Goal: Task Accomplishment & Management: Use online tool/utility

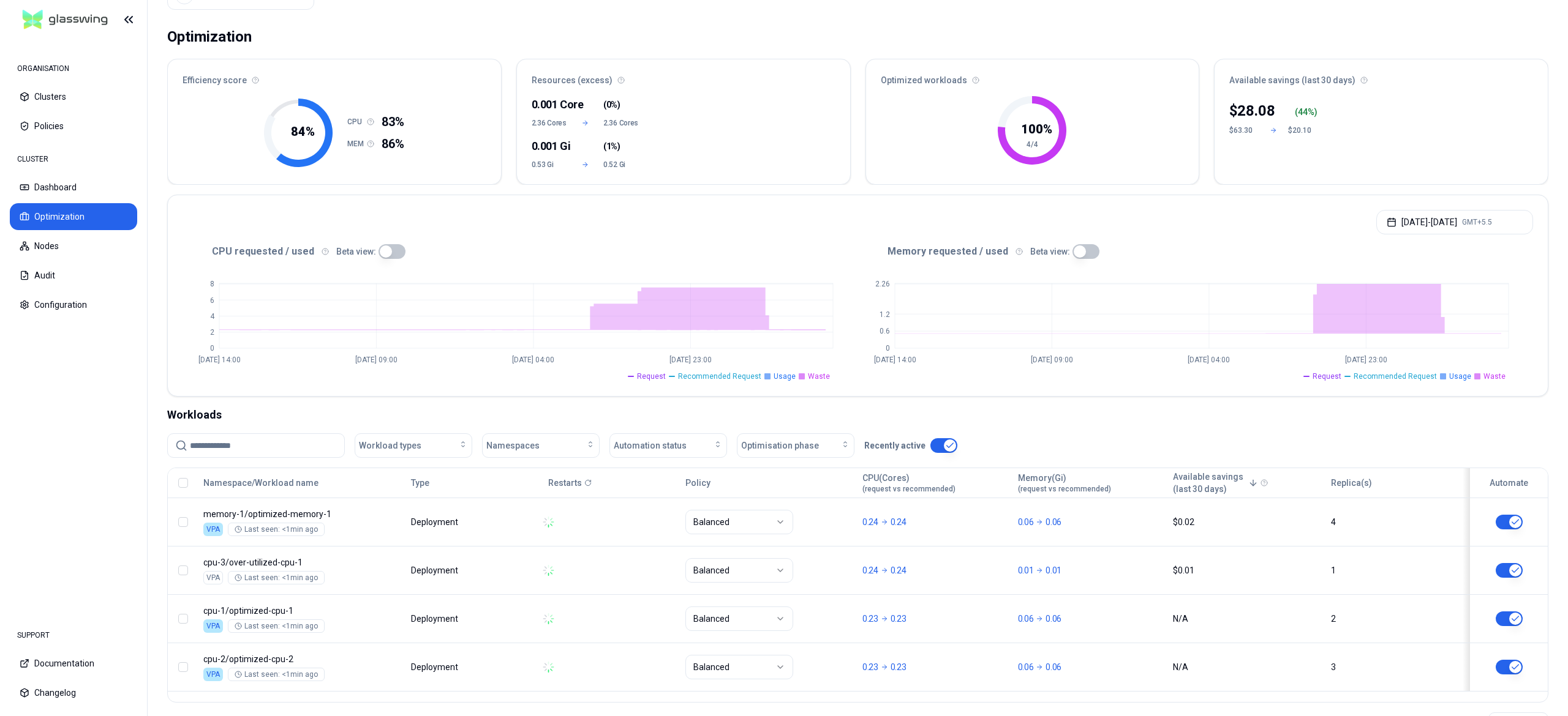
scroll to position [111, 0]
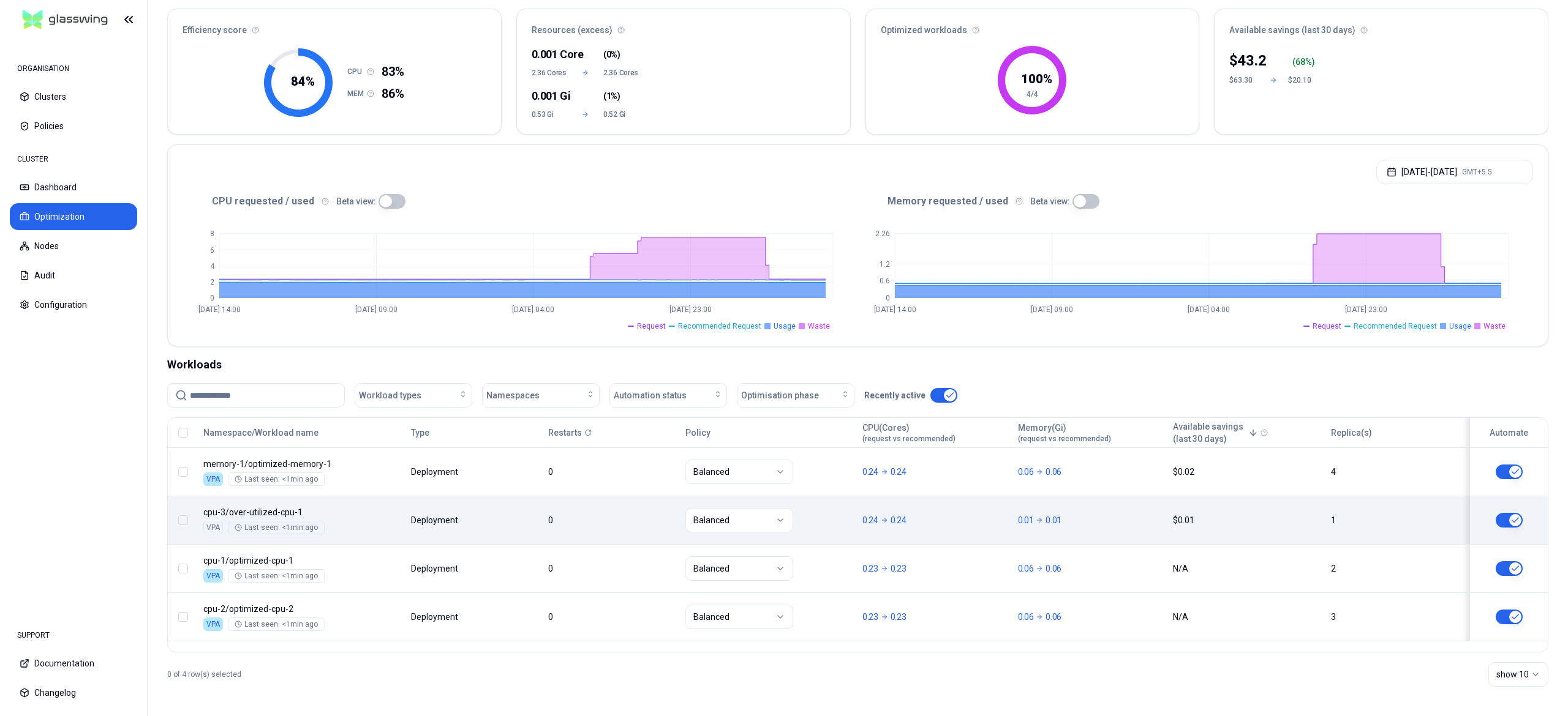
click at [1498, 523] on button "button" at bounding box center [1509, 520] width 27 height 15
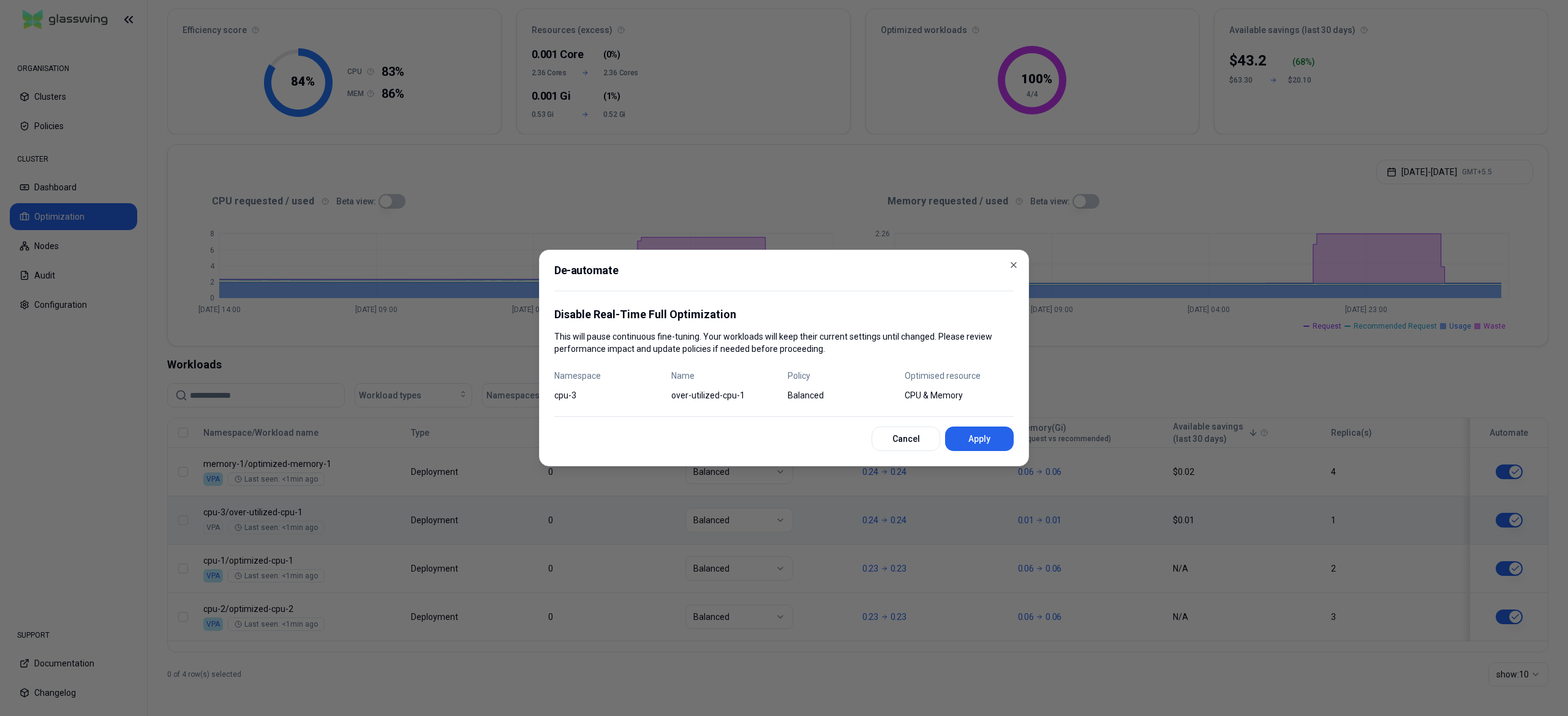
drag, startPoint x: 980, startPoint y: 439, endPoint x: 921, endPoint y: 421, distance: 61.7
click at [981, 439] on button "Apply" at bounding box center [979, 438] width 68 height 25
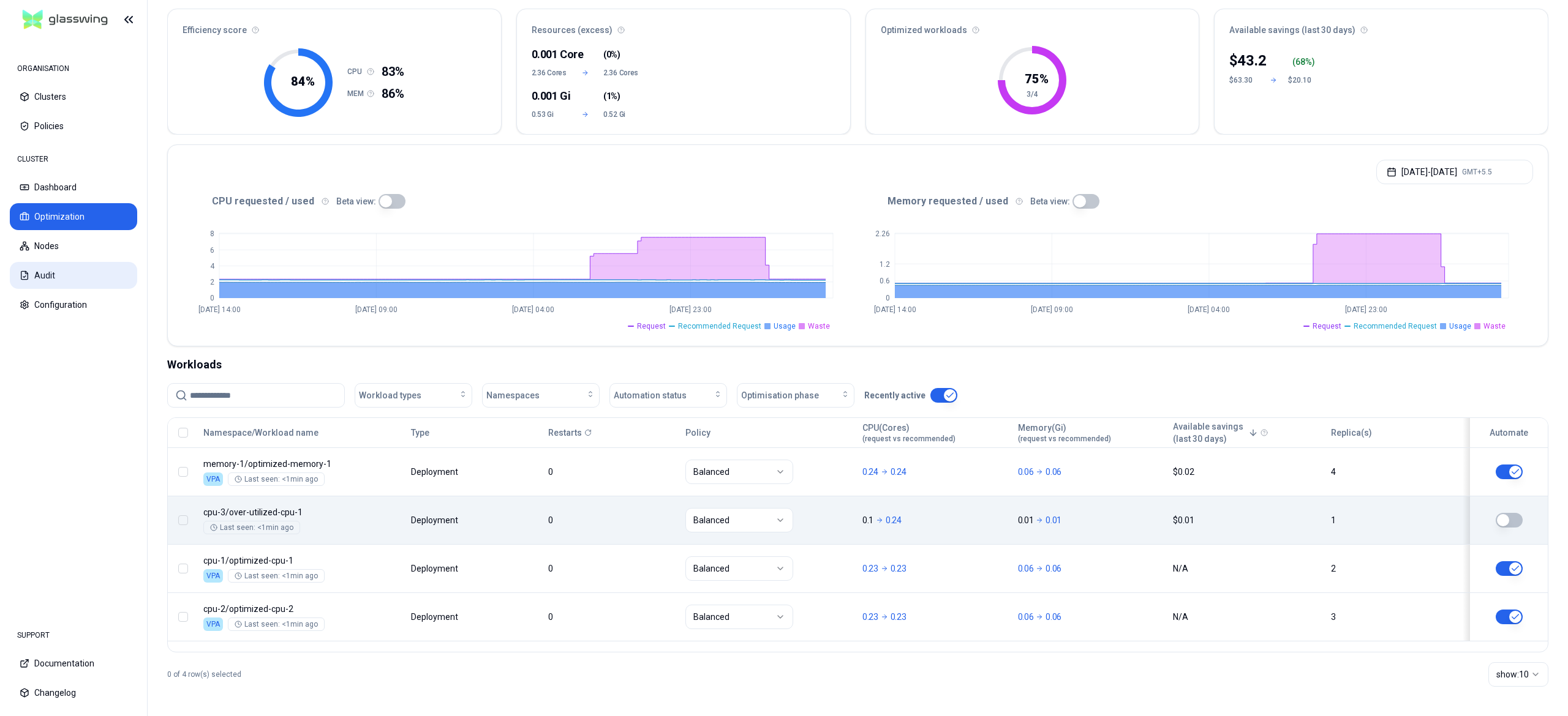
click at [59, 271] on button "Audit" at bounding box center [73, 275] width 127 height 27
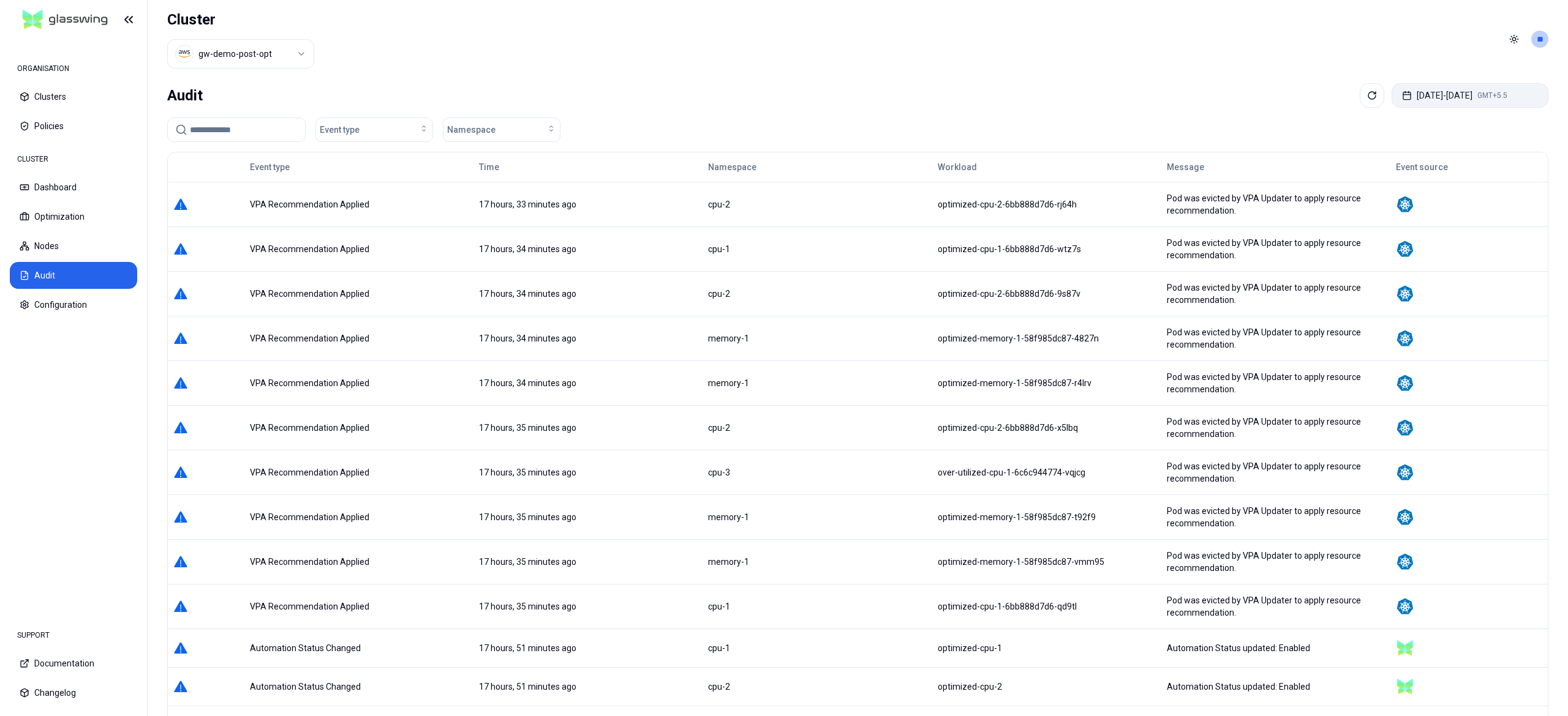
click at [1473, 97] on button "[DATE] - [DATE] GMT+5.5" at bounding box center [1469, 96] width 156 height 25
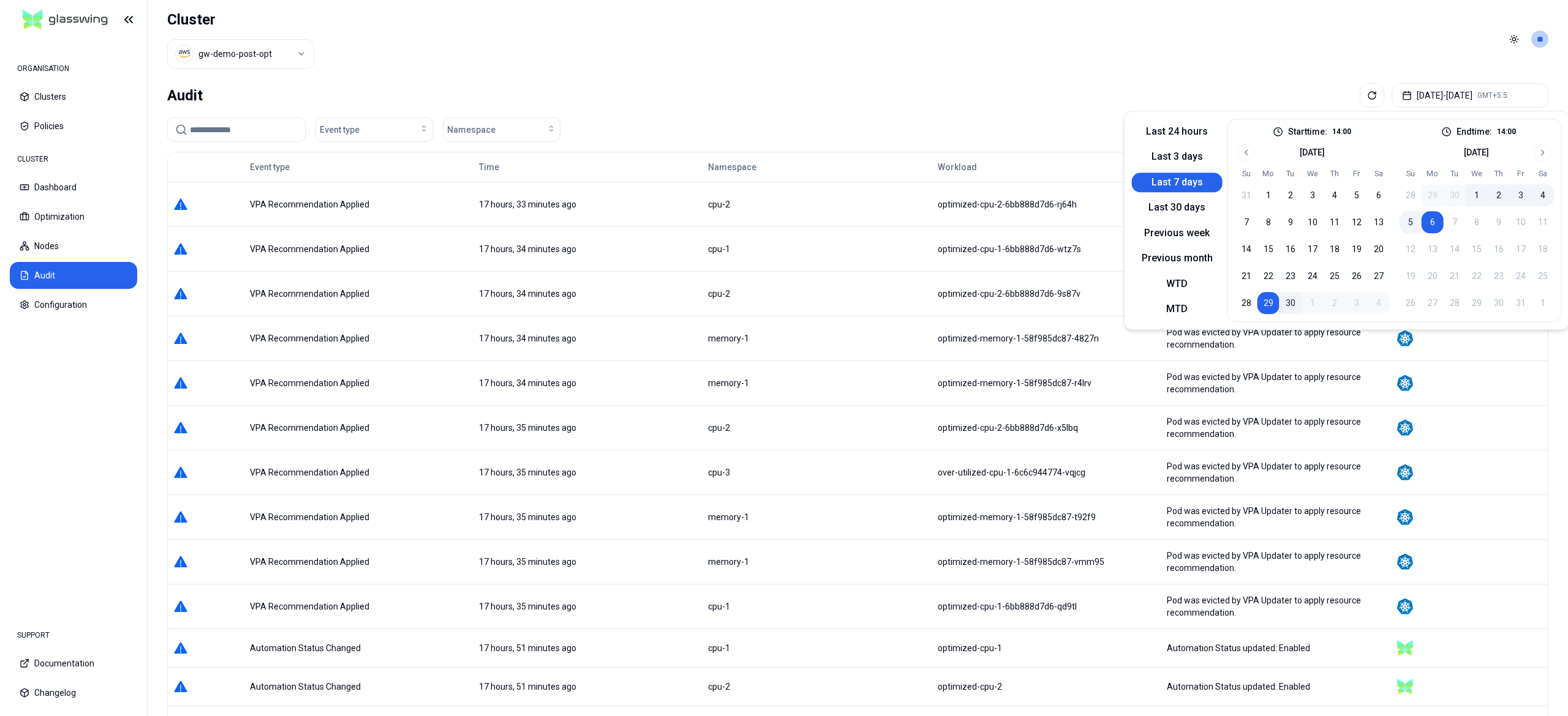
click at [1266, 301] on button "29" at bounding box center [1268, 302] width 22 height 22
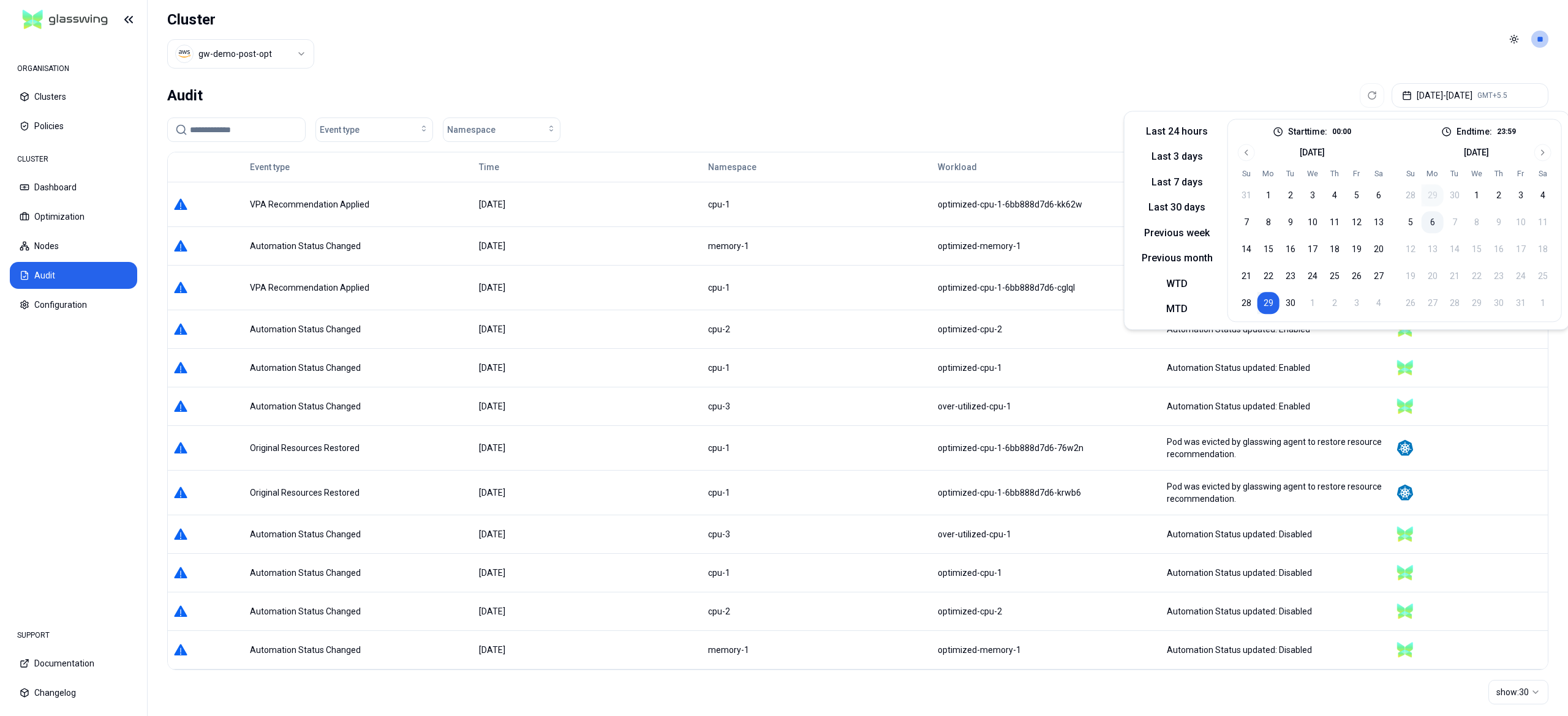
click at [1436, 223] on button "6" at bounding box center [1432, 222] width 22 height 22
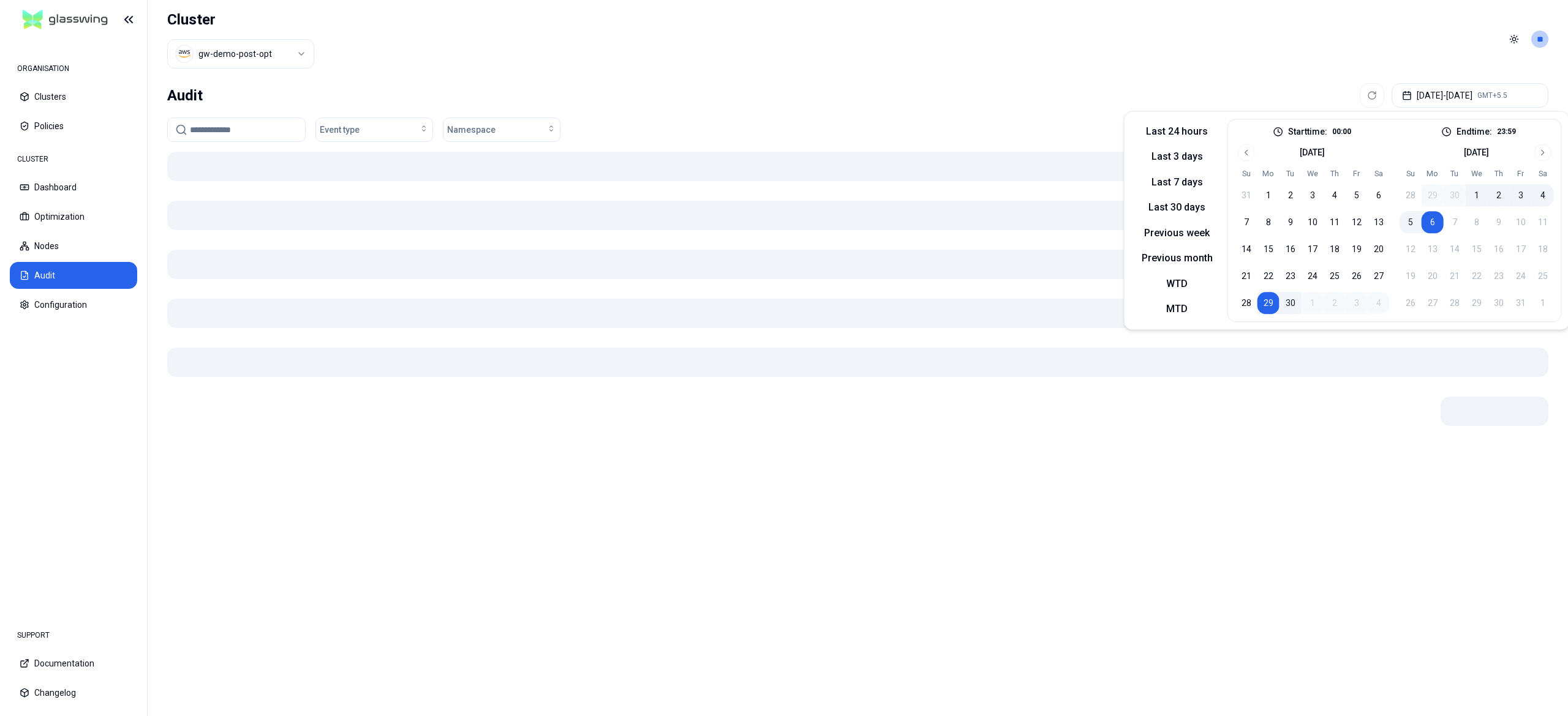
click at [1126, 60] on header "Cluster gw-demo-post-opt Toggle theme **" at bounding box center [858, 39] width 1421 height 78
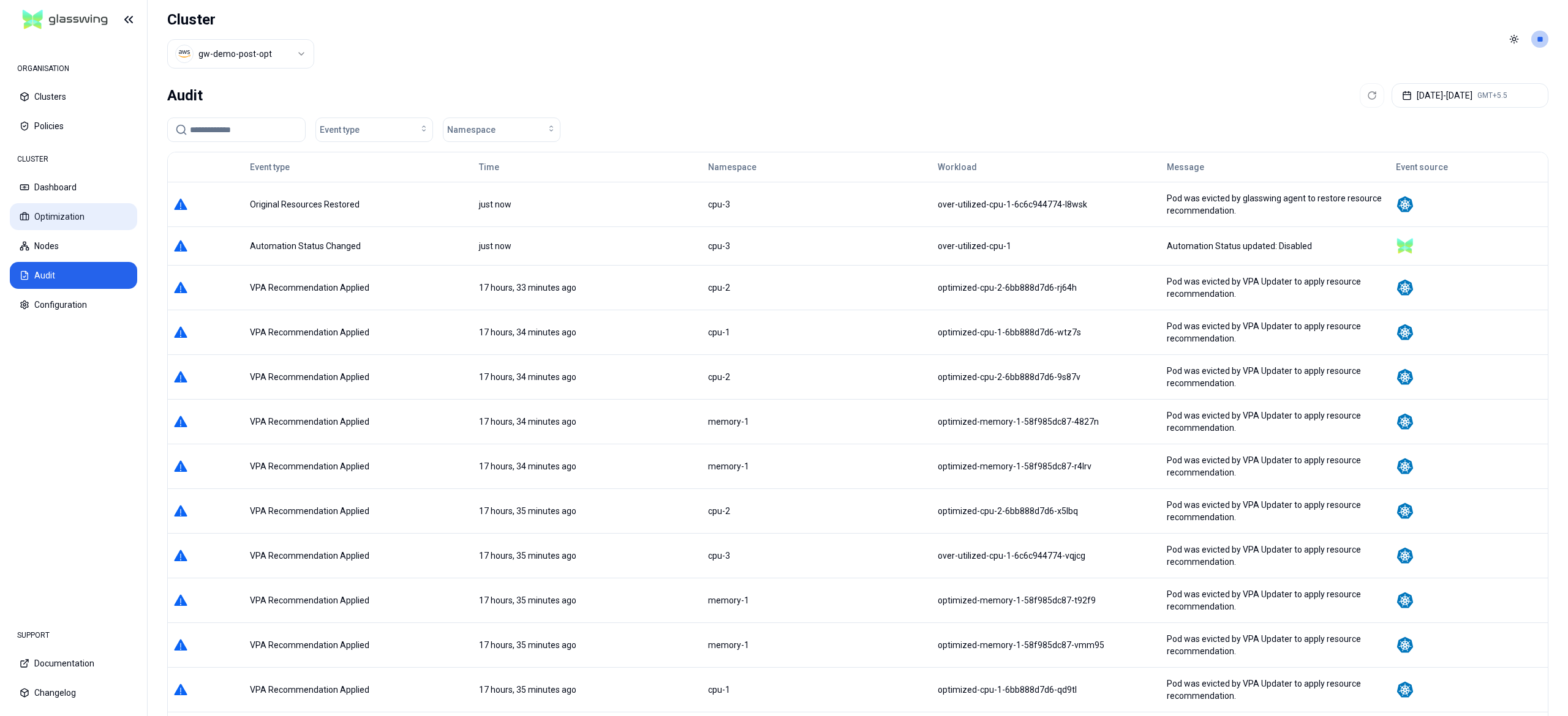
click at [41, 217] on button "Optimization" at bounding box center [73, 217] width 127 height 27
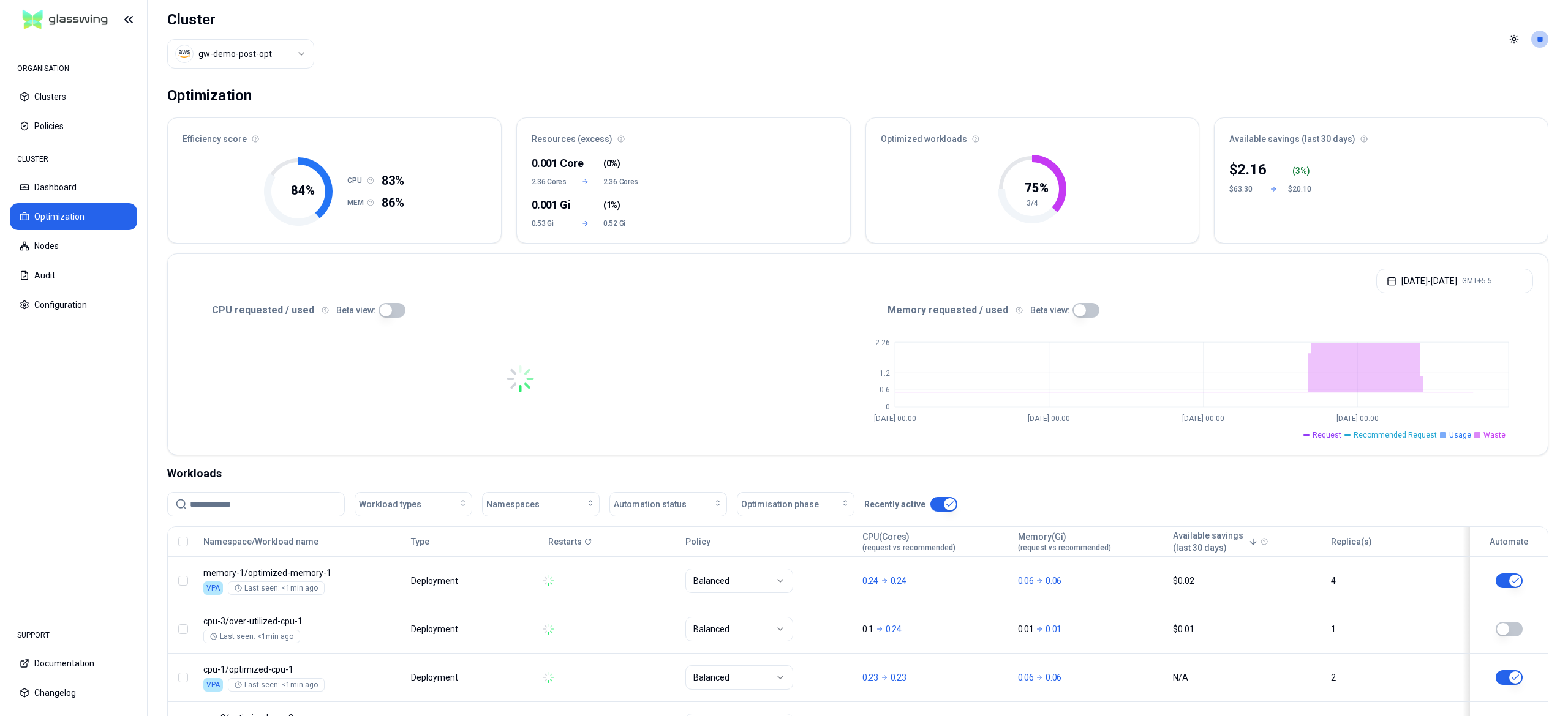
scroll to position [111, 0]
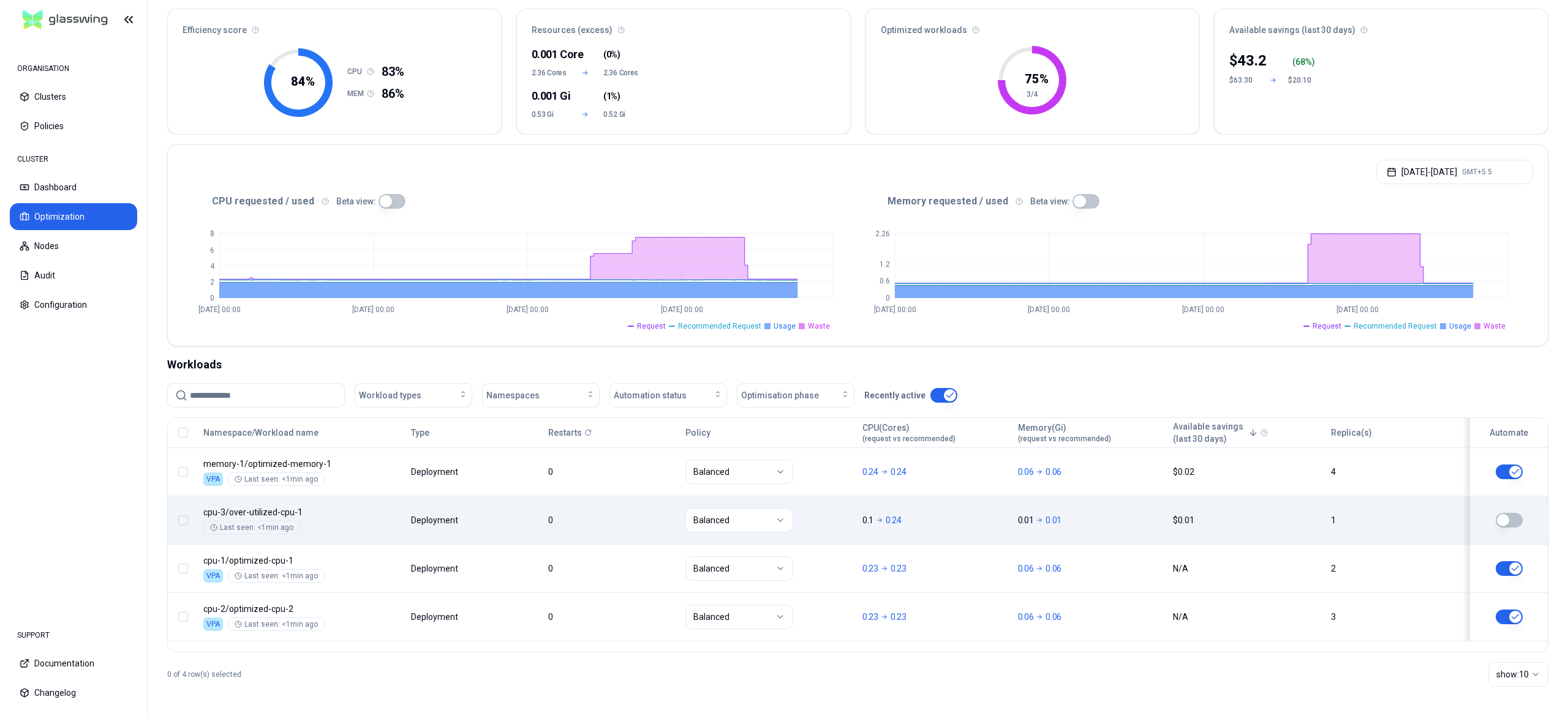
click at [1512, 521] on button "button" at bounding box center [1509, 520] width 27 height 15
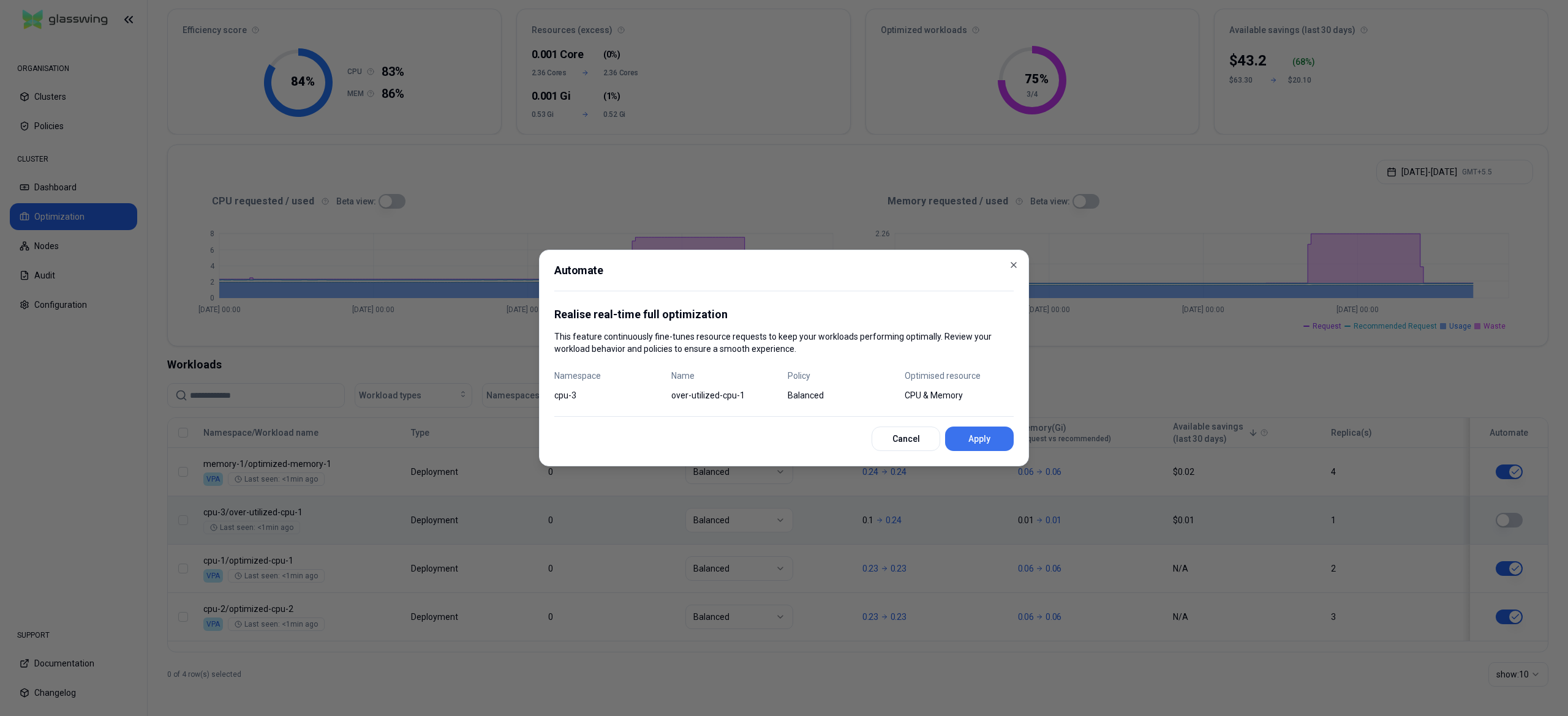
click at [976, 440] on button "Apply" at bounding box center [979, 438] width 68 height 25
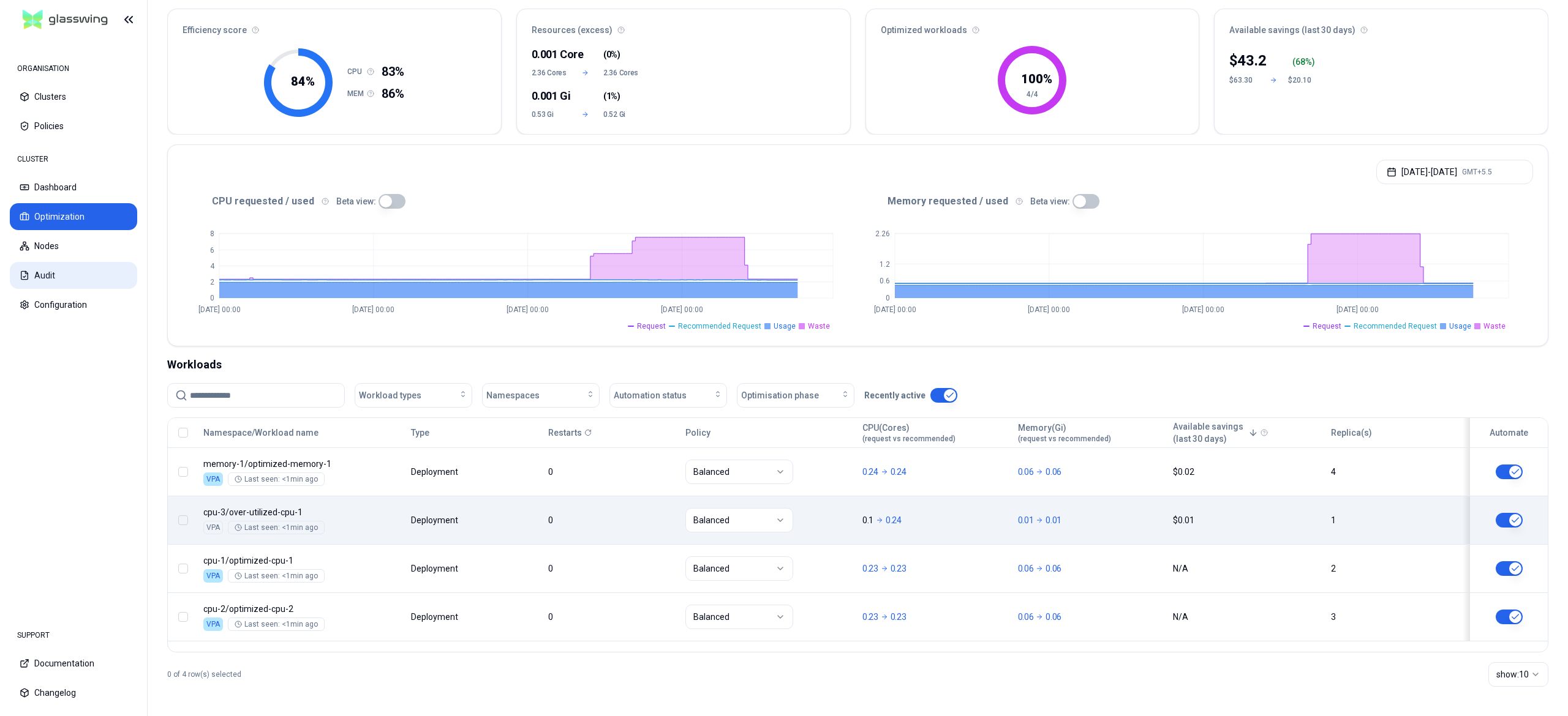
click at [71, 272] on button "Audit" at bounding box center [73, 275] width 127 height 27
